Goal: Find specific page/section: Find specific page/section

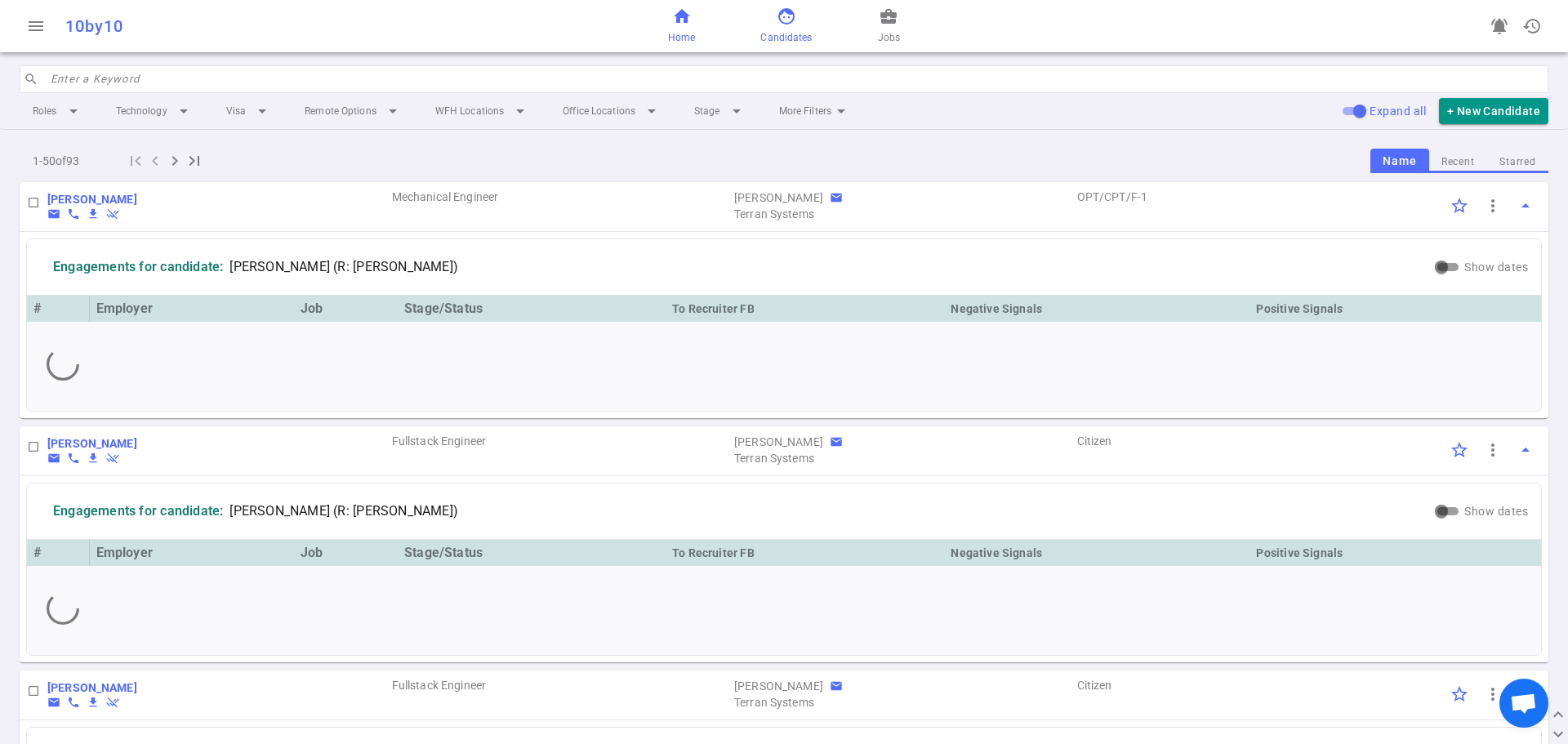
click at [682, 18] on span "home" at bounding box center [683, 17] width 20 height 20
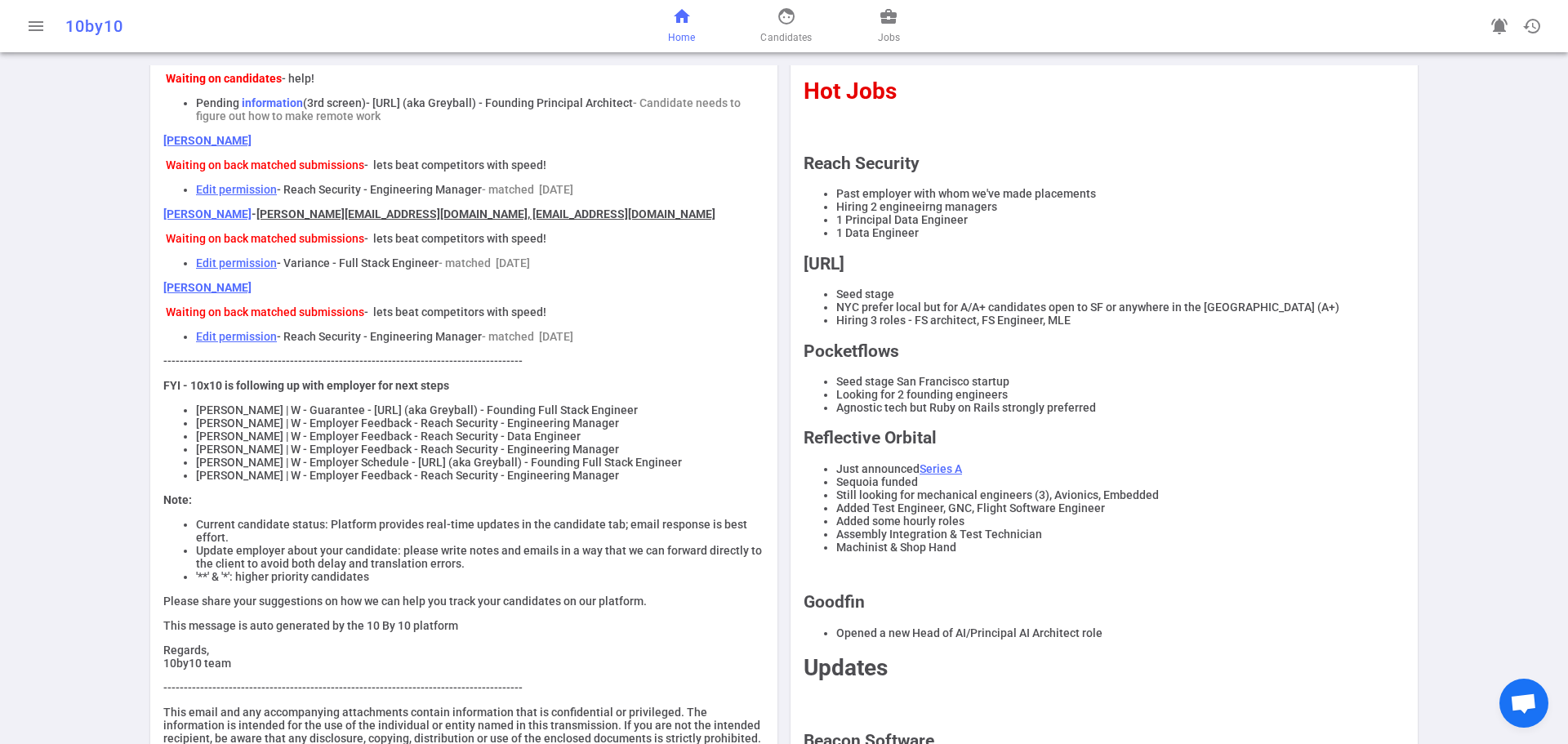
scroll to position [163, 0]
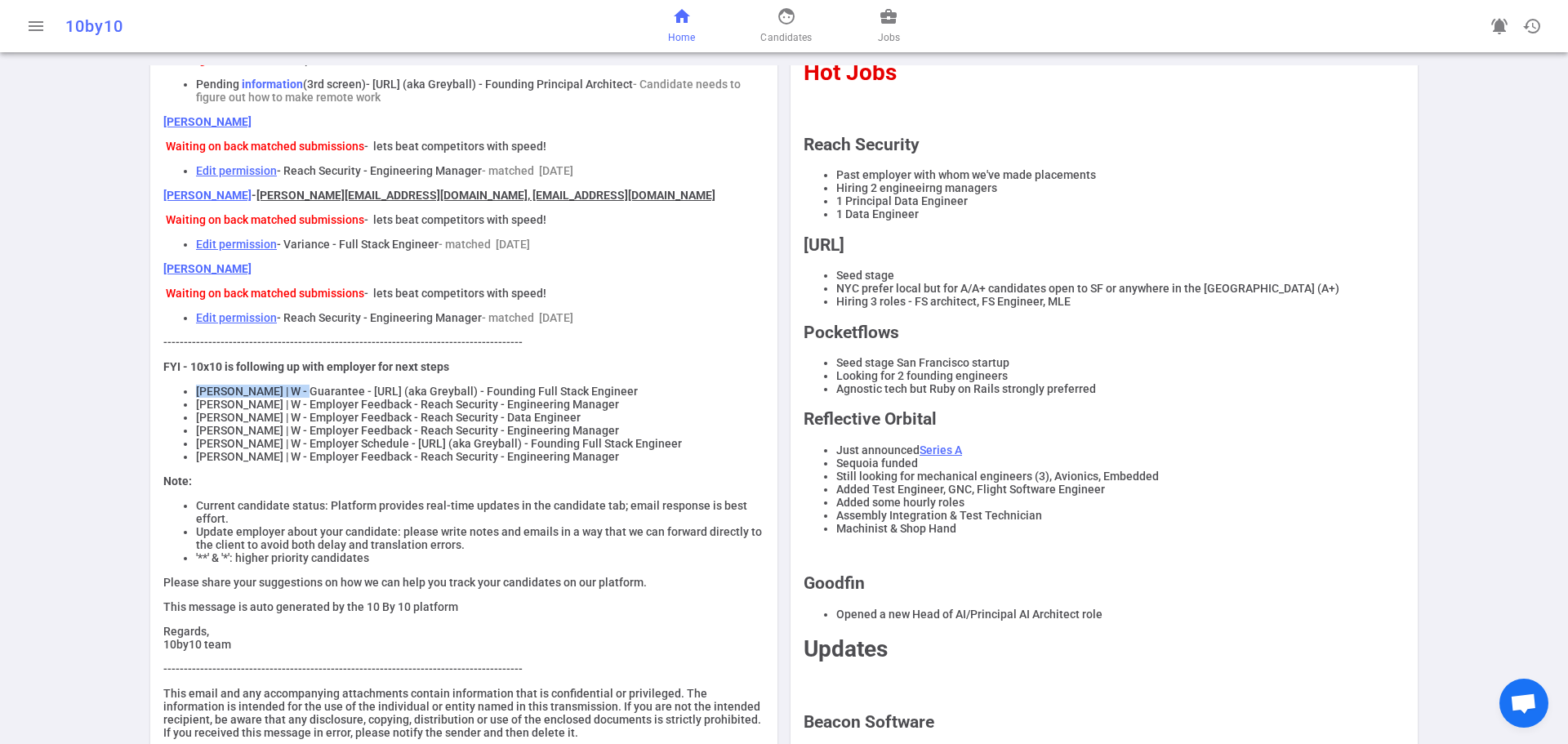
drag, startPoint x: 191, startPoint y: 404, endPoint x: 311, endPoint y: 405, distance: 120.0
click at [311, 398] on li "[PERSON_NAME] | W - Guarantee - [URL] (aka Greyball) - Founding Full Stack Engi…" at bounding box center [480, 391] width 569 height 13
copy li "[PERSON_NAME]"
drag, startPoint x: 192, startPoint y: 463, endPoint x: 260, endPoint y: 464, distance: 68.0
click at [260, 450] on li "[PERSON_NAME] | W - Employer Schedule - [URL] (aka Greyball) - Founding Full St…" at bounding box center [480, 443] width 569 height 13
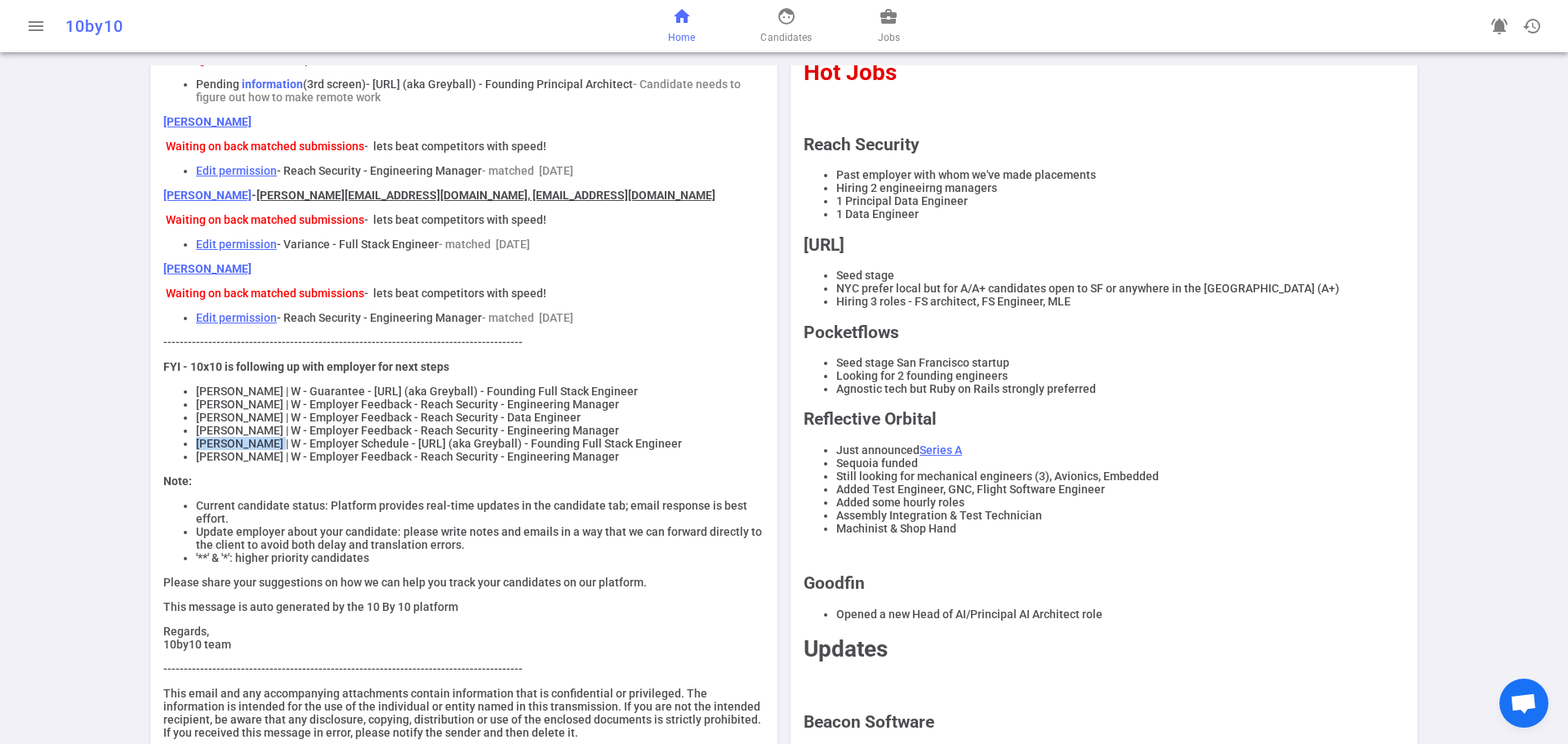
copy li "[PERSON_NAME]"
drag, startPoint x: 191, startPoint y: 446, endPoint x: 274, endPoint y: 452, distance: 83.2
click at [274, 437] on li "[PERSON_NAME] | W - Employer Feedback - Reach Security - Engineering Manager" at bounding box center [480, 430] width 569 height 13
copy li "[PERSON_NAME]"
click at [236, 398] on li "[PERSON_NAME] | W - Guarantee - [URL] (aka Greyball) - Founding Full Stack Engi…" at bounding box center [480, 391] width 569 height 13
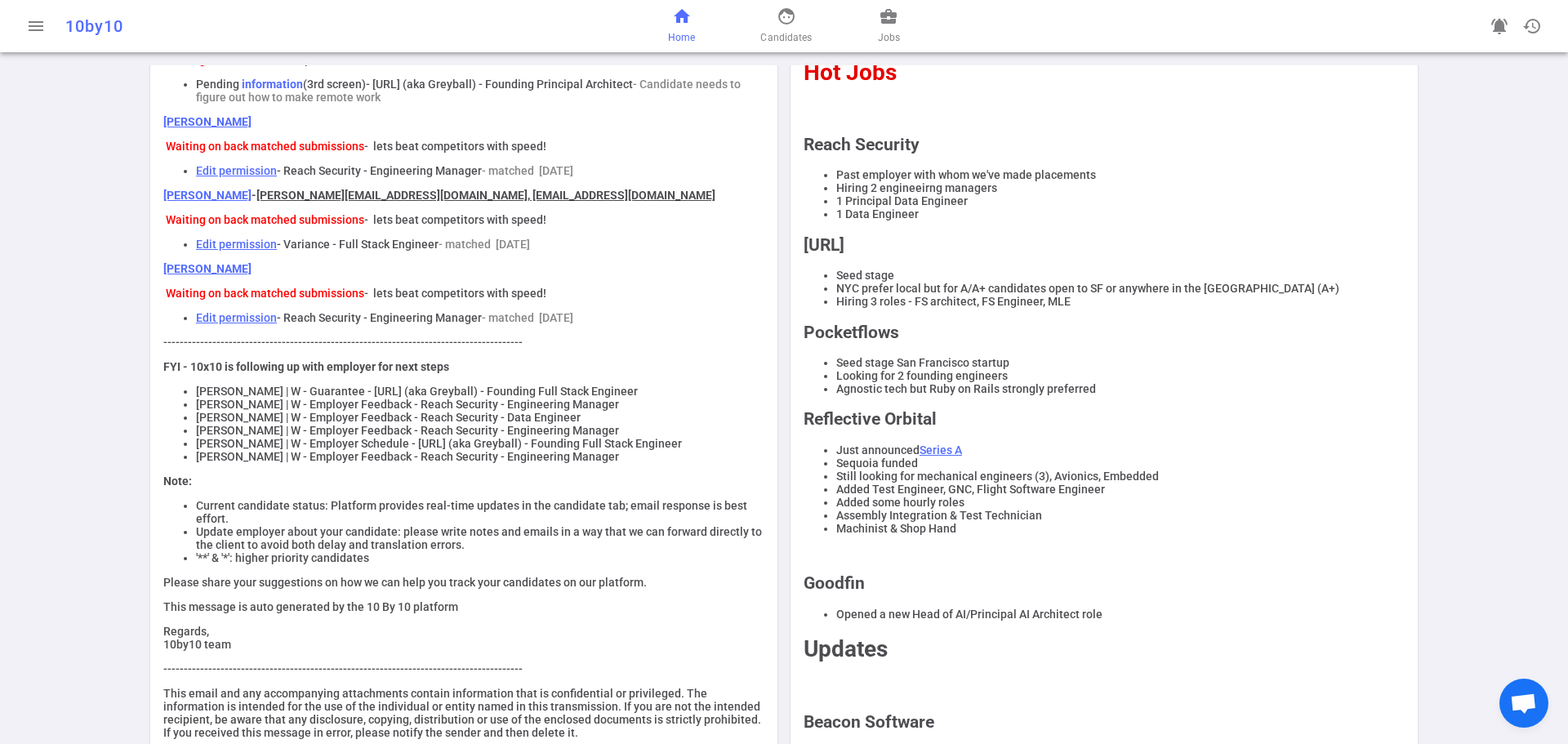
click at [196, 424] on li "[PERSON_NAME] | W - Employer Feedback - Reach Security - Data Engineer" at bounding box center [480, 417] width 569 height 13
drag, startPoint x: 190, startPoint y: 419, endPoint x: 267, endPoint y: 423, distance: 77.1
click at [267, 411] on li "[PERSON_NAME] | W - Employer Feedback - Reach Security - Engineering Manager" at bounding box center [480, 404] width 569 height 13
copy li "[PERSON_NAME]"
